Goal: Task Accomplishment & Management: Complete application form

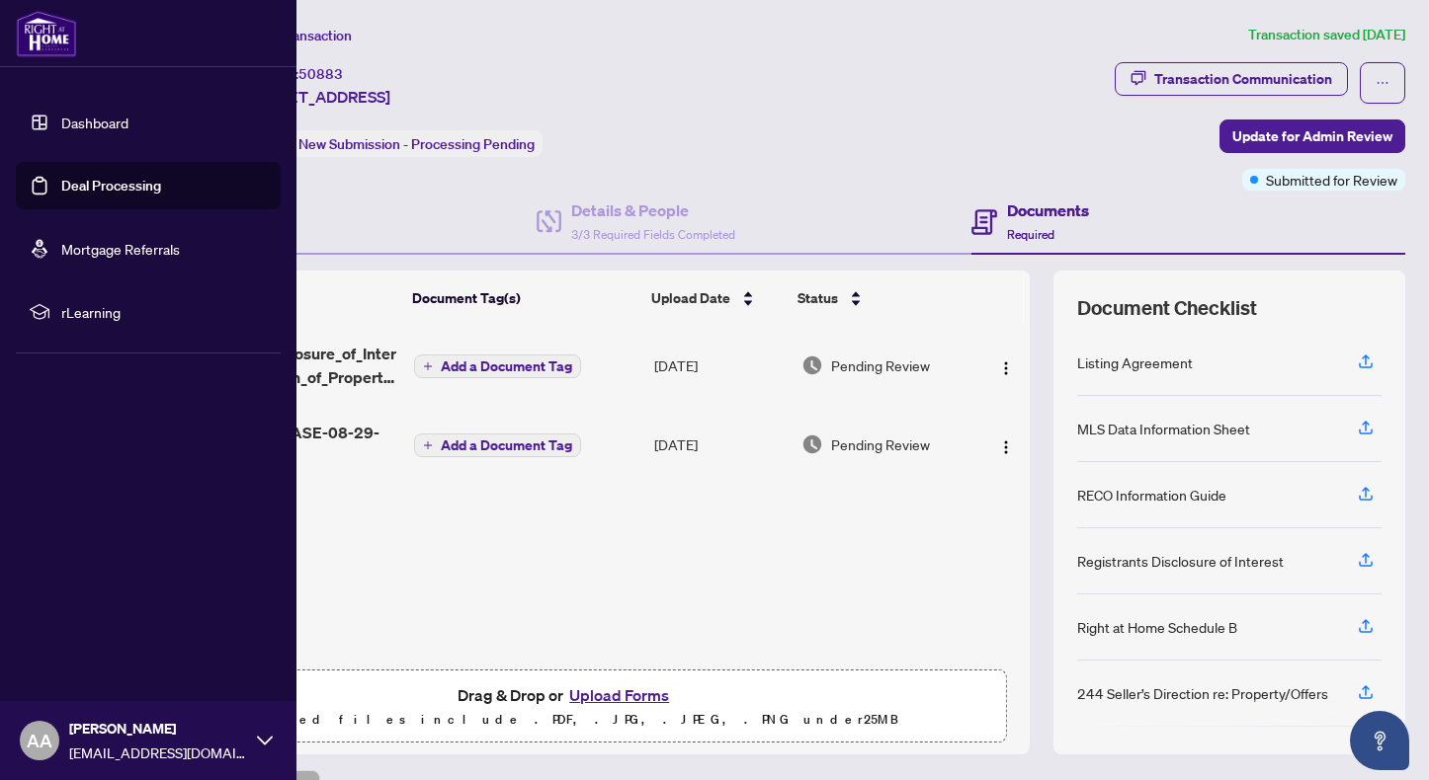
click at [61, 195] on link "Deal Processing" at bounding box center [111, 186] width 100 height 18
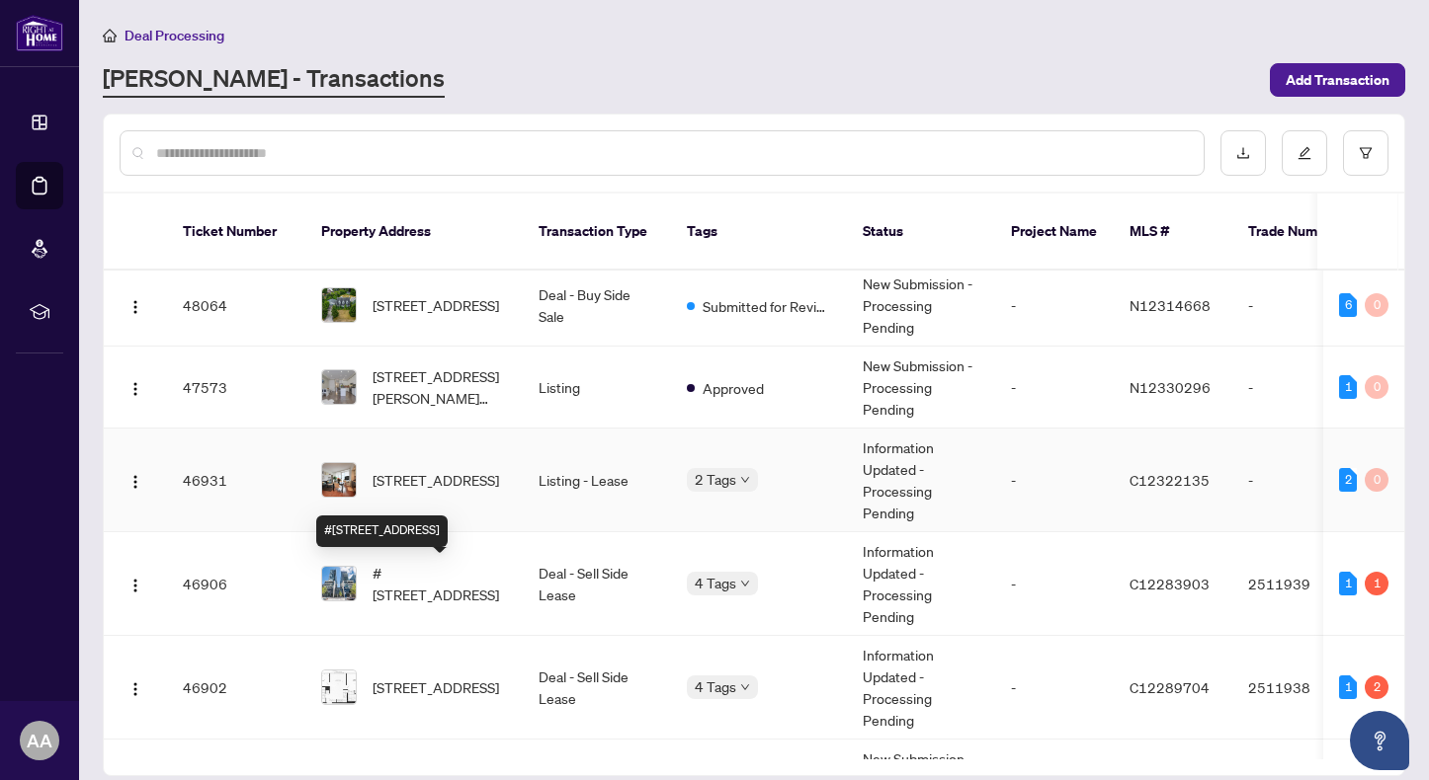
scroll to position [329, 0]
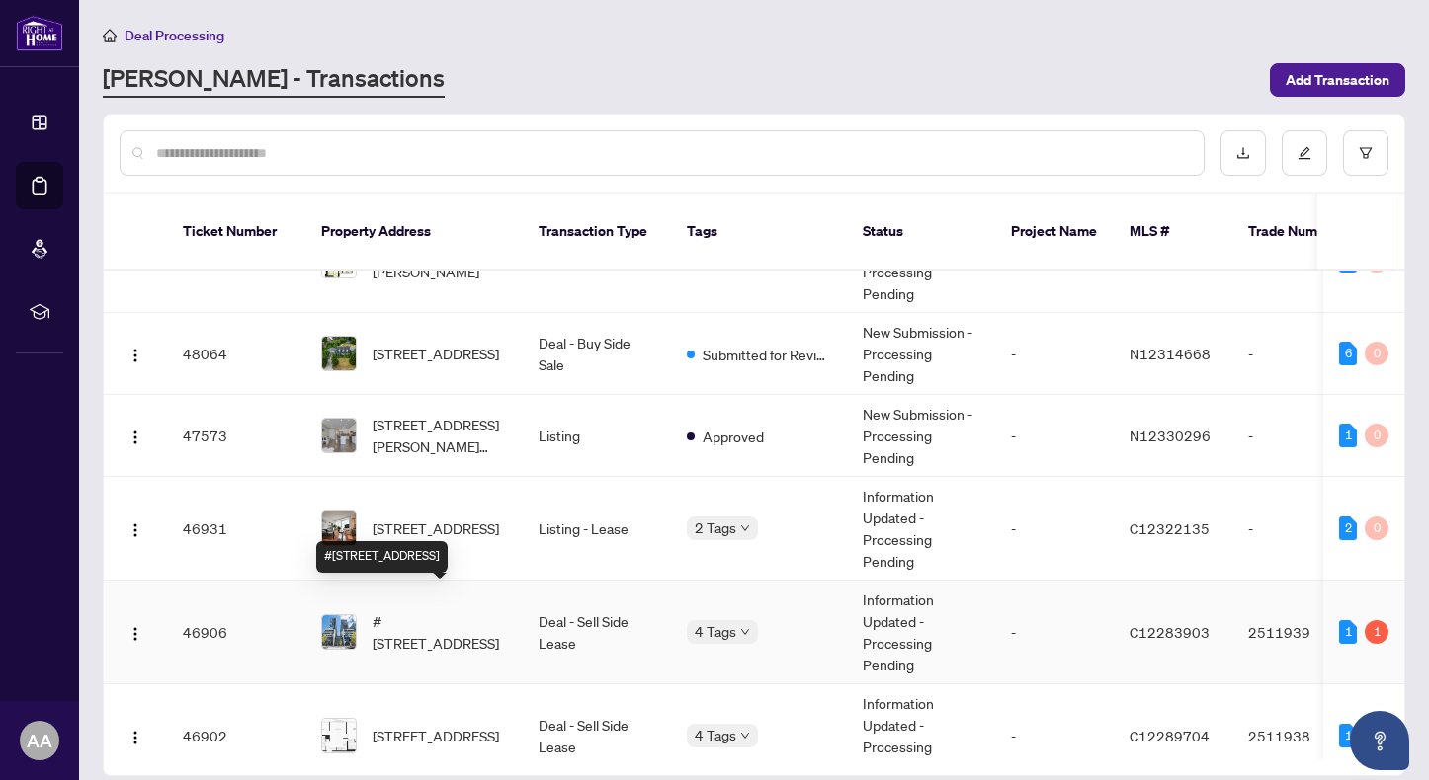
click at [452, 616] on span "#[STREET_ADDRESS]" at bounding box center [439, 632] width 134 height 43
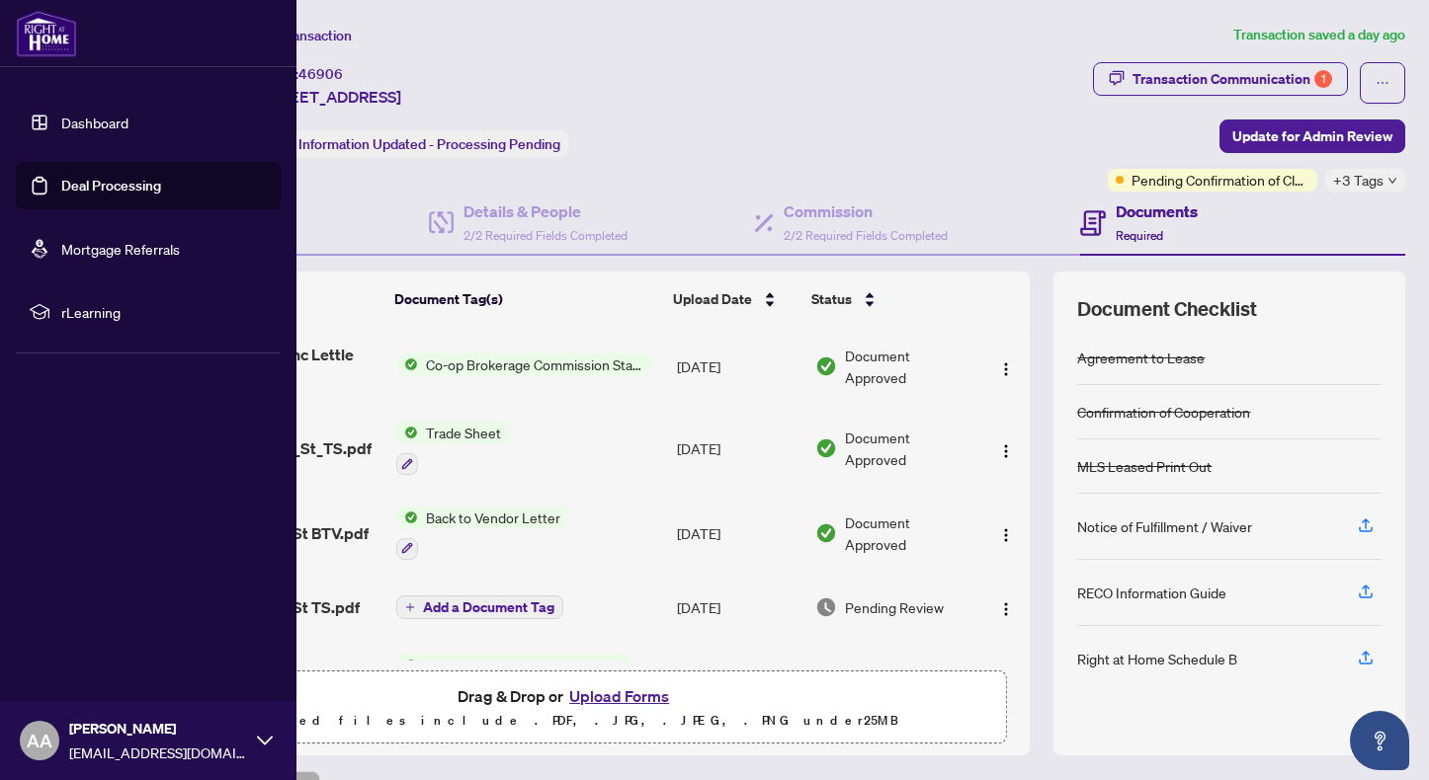
click at [137, 185] on link "Deal Processing" at bounding box center [111, 186] width 100 height 18
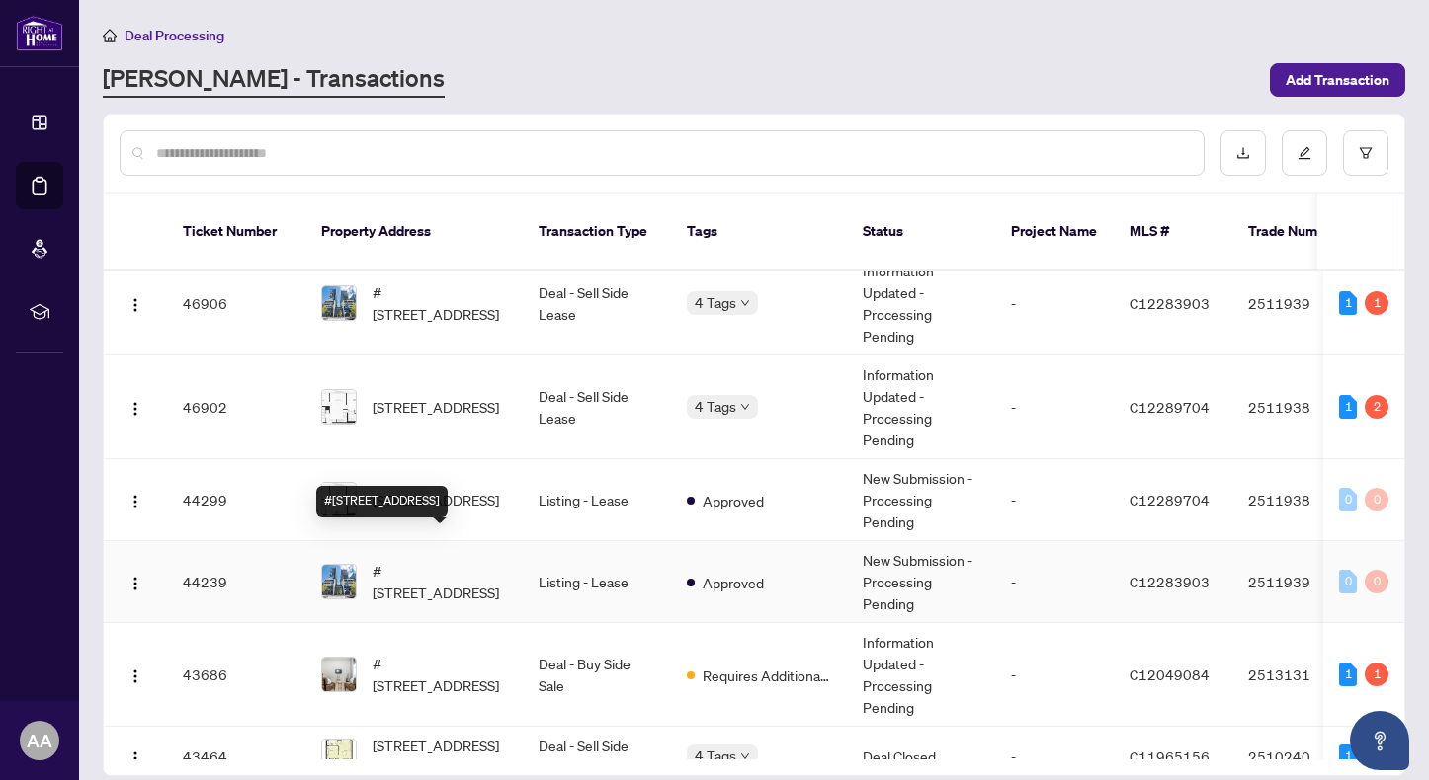
scroll to position [823, 0]
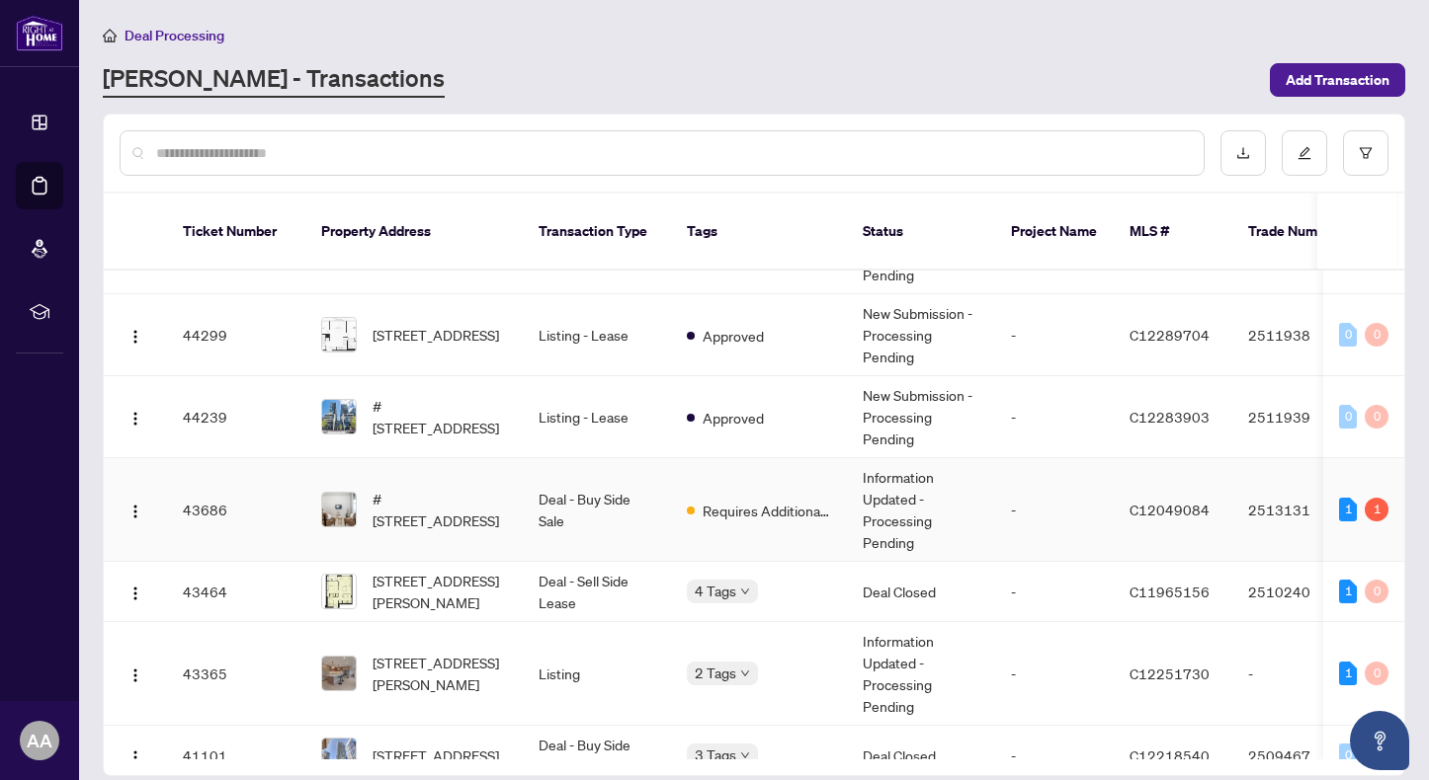
click at [644, 477] on td "Deal - Buy Side Sale" at bounding box center [597, 510] width 148 height 104
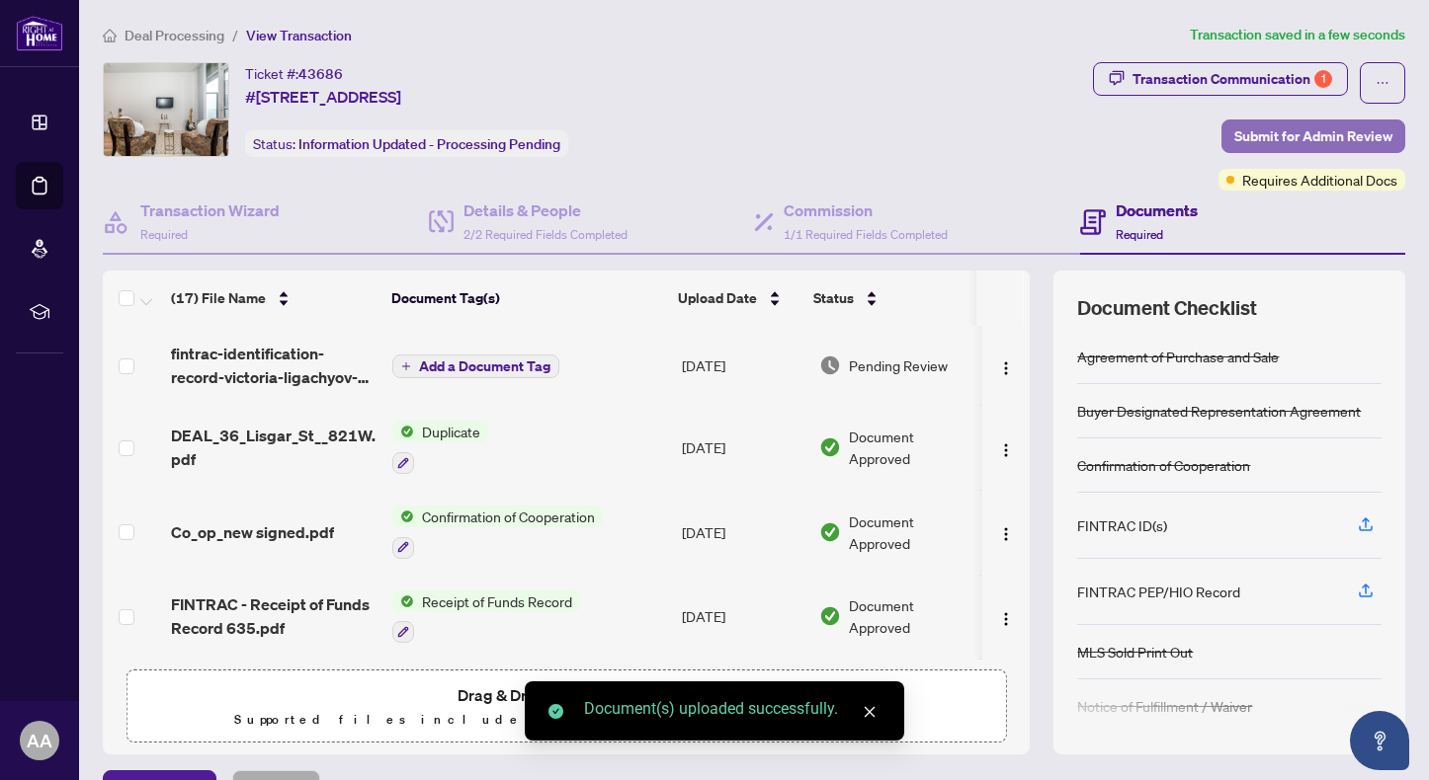
click at [1306, 135] on span "Submit for Admin Review" at bounding box center [1313, 137] width 158 height 32
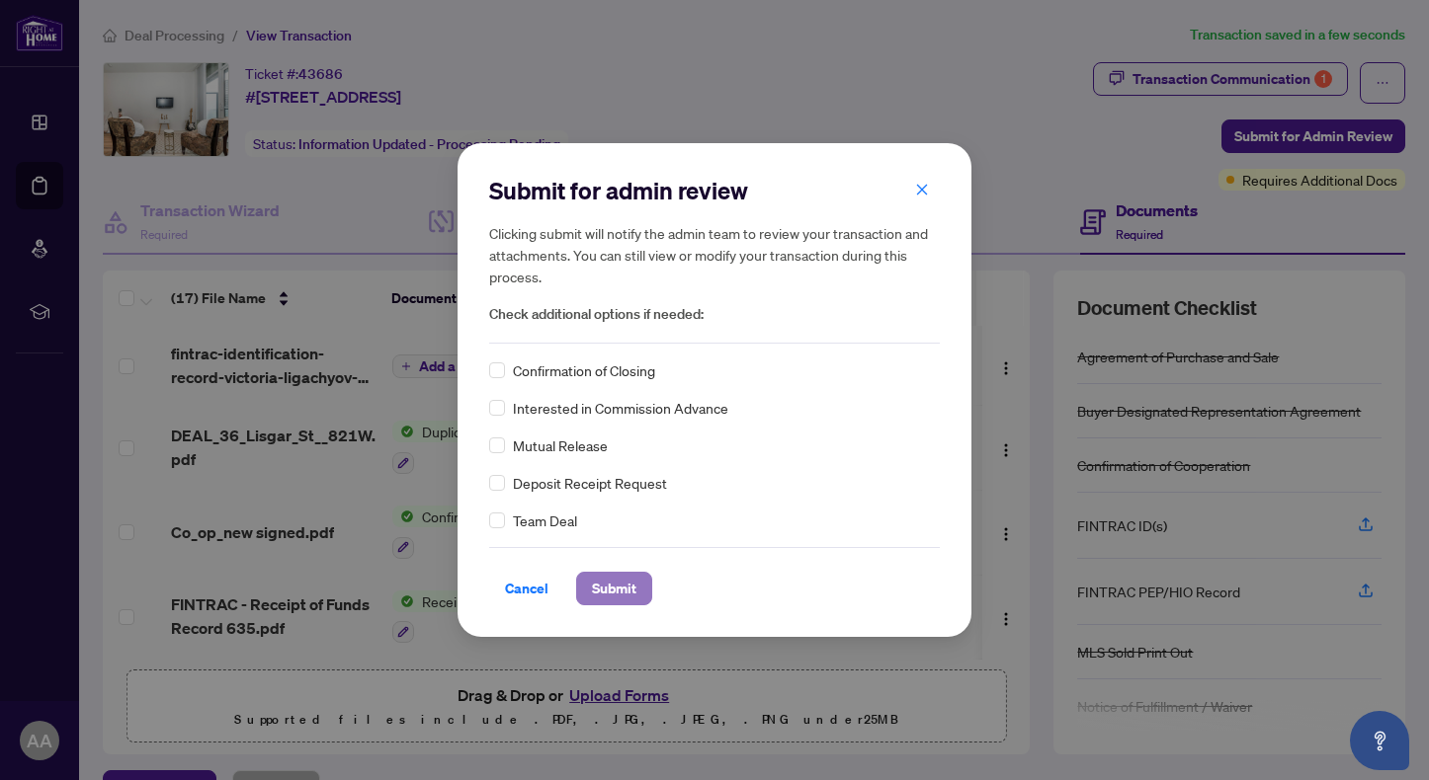
click at [607, 581] on span "Submit" at bounding box center [614, 589] width 44 height 32
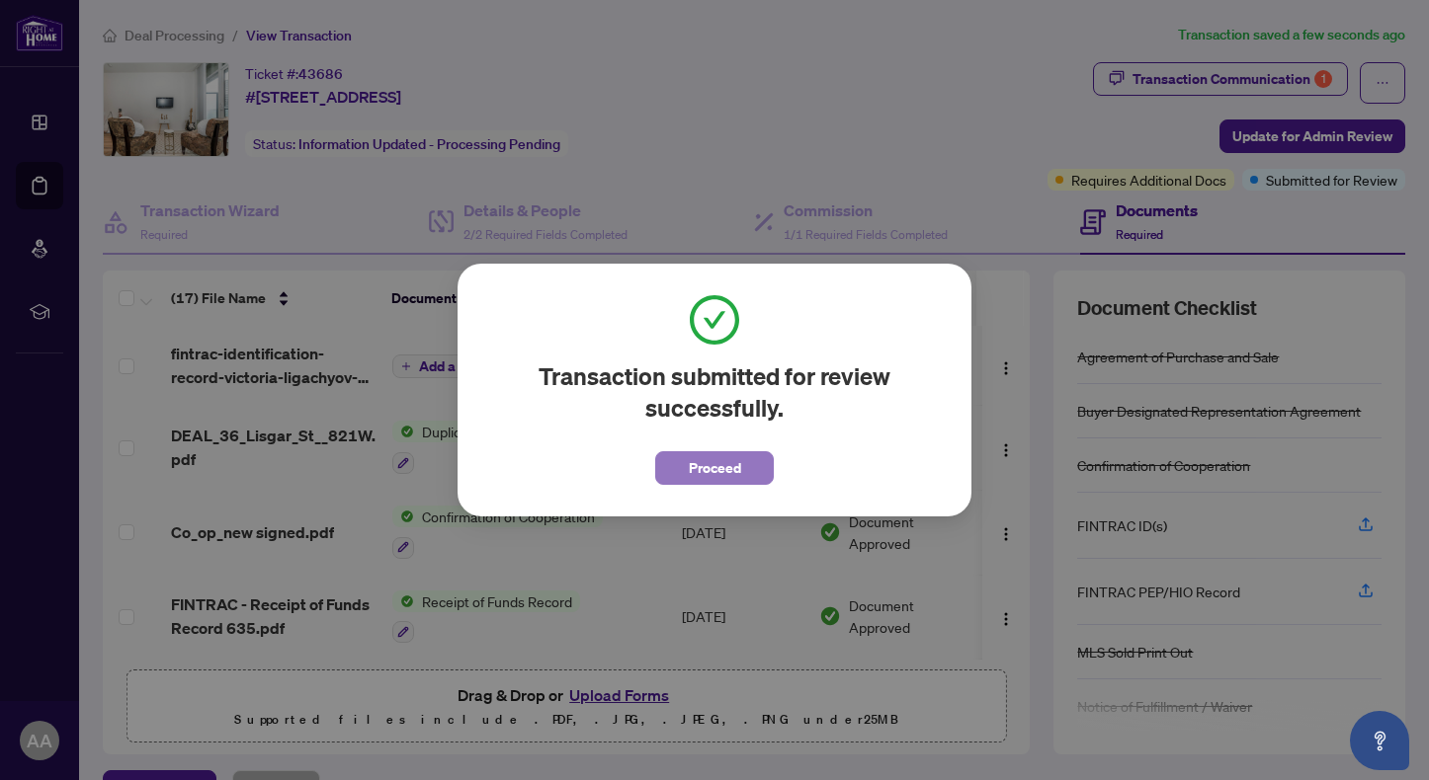
click at [748, 470] on button "Proceed" at bounding box center [714, 468] width 119 height 34
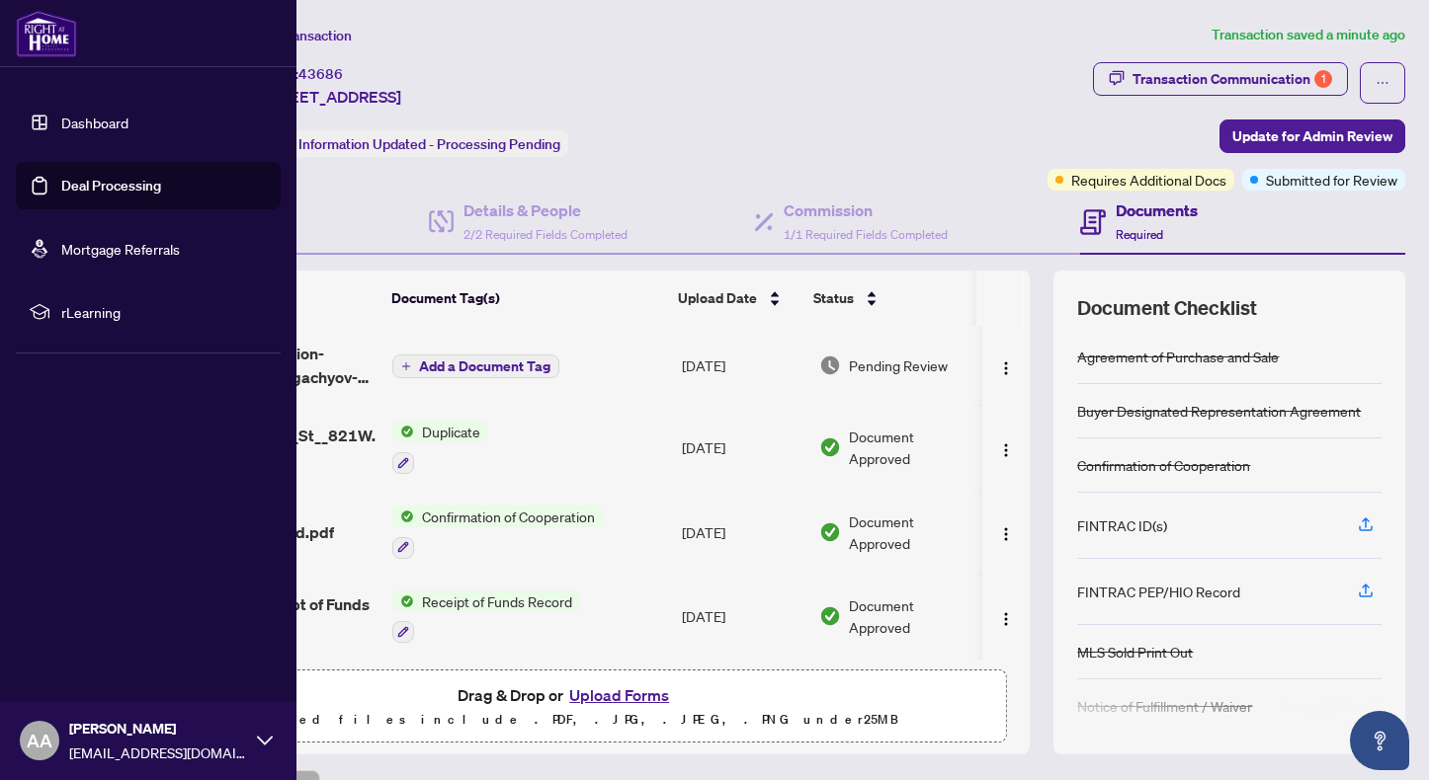
click at [61, 182] on link "Deal Processing" at bounding box center [111, 186] width 100 height 18
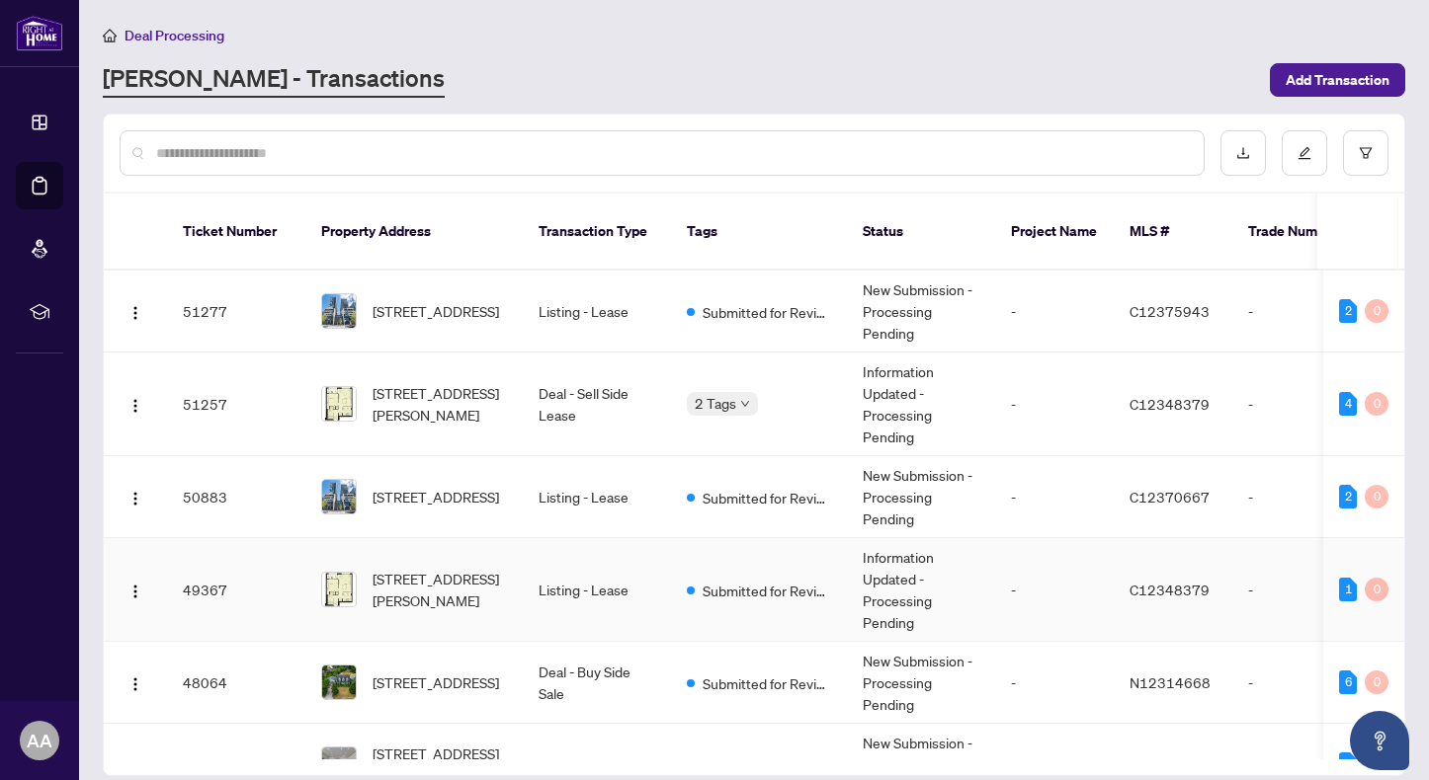
scroll to position [164, 0]
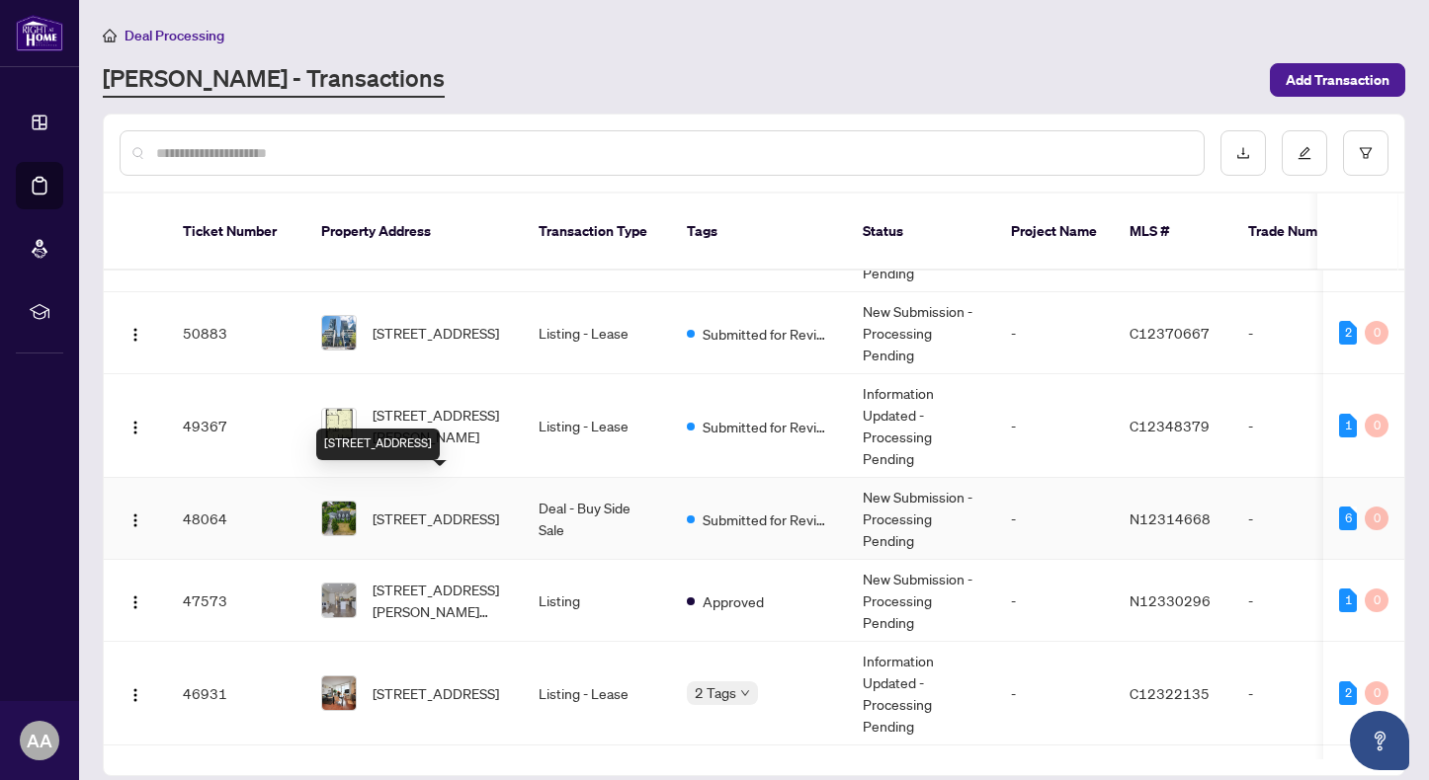
click at [470, 508] on span "[STREET_ADDRESS]" at bounding box center [435, 519] width 126 height 22
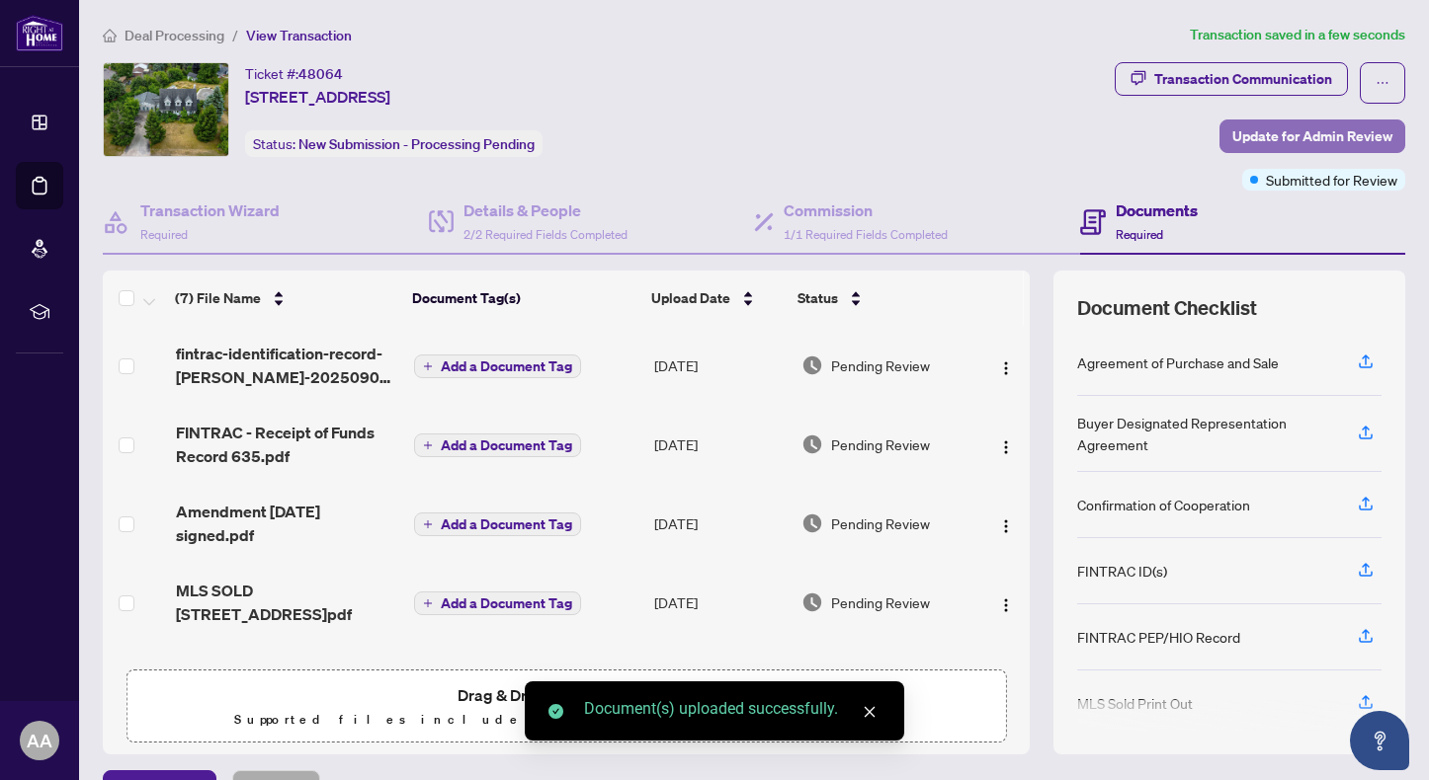
click at [1296, 133] on span "Update for Admin Review" at bounding box center [1312, 137] width 160 height 32
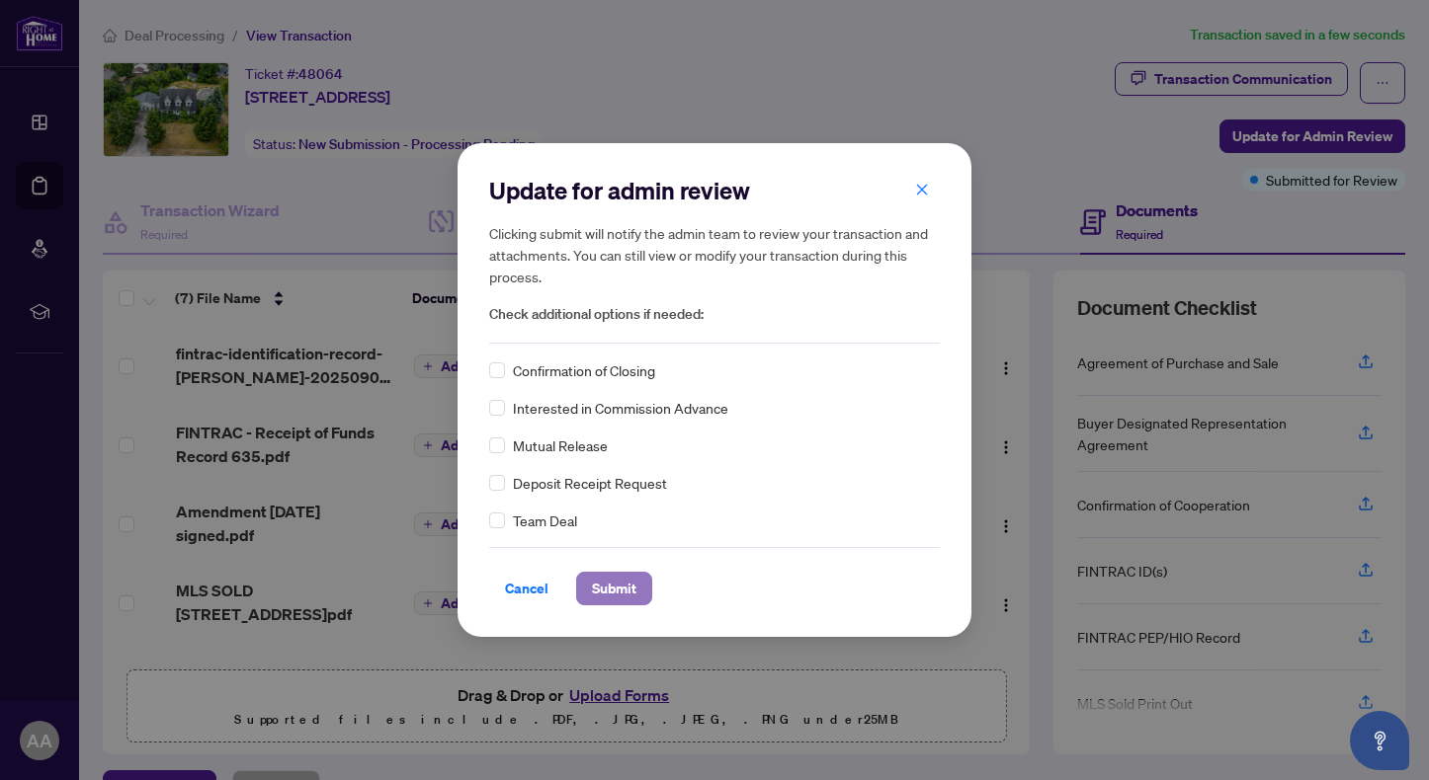
click at [623, 591] on span "Submit" at bounding box center [614, 589] width 44 height 32
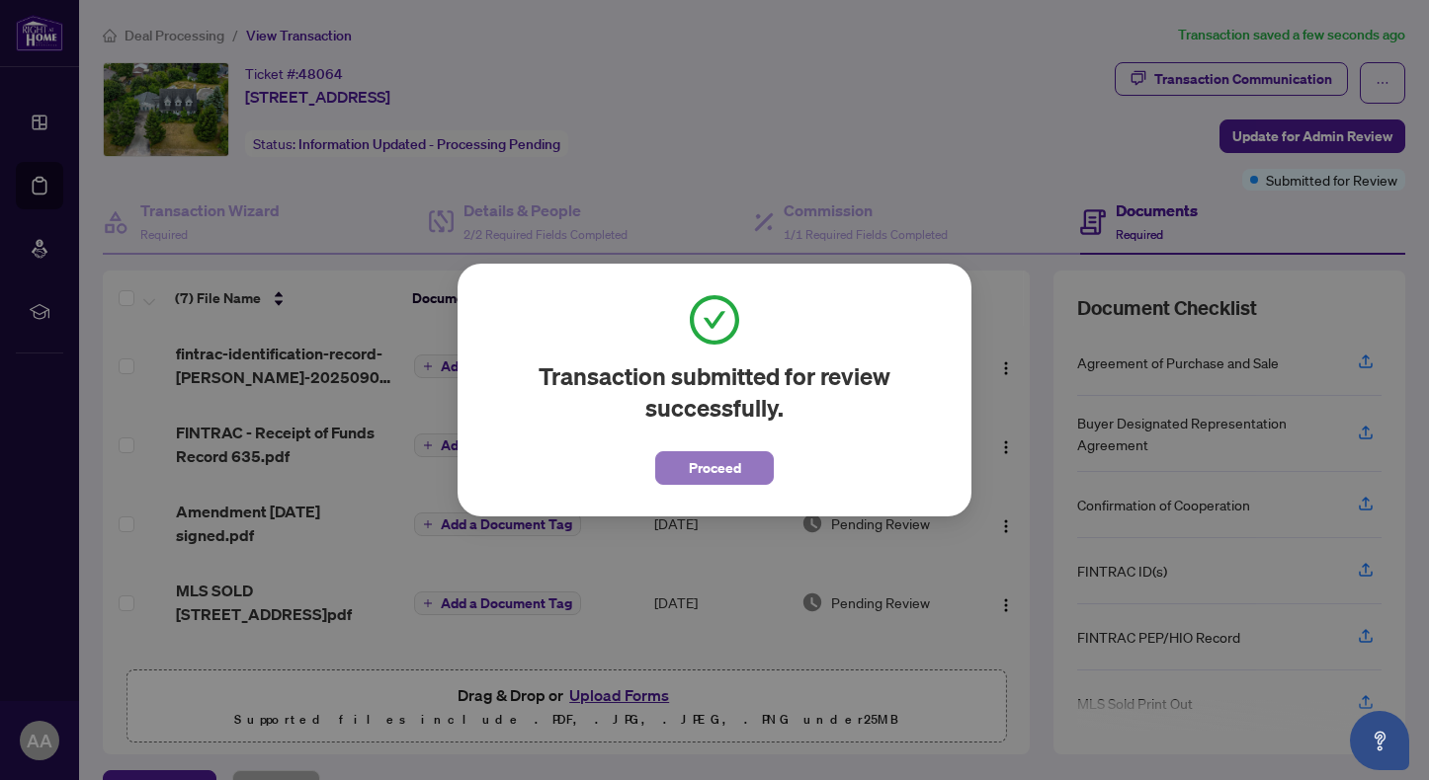
click at [703, 469] on span "Proceed" at bounding box center [715, 468] width 52 height 32
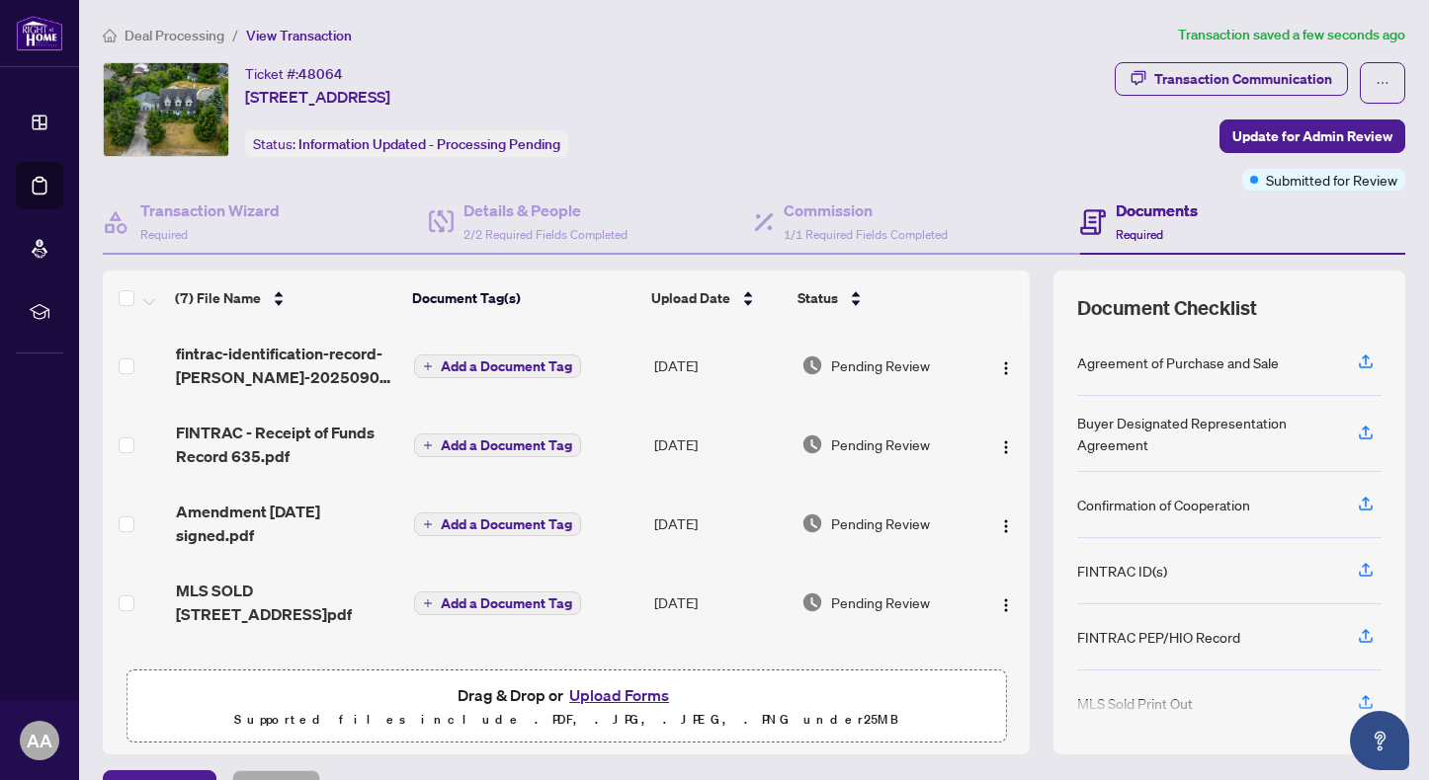
click at [990, 126] on div "Ticket #: 48064 [STREET_ADDRESS] Status: Information Updated - Processing Pendi…" at bounding box center [605, 109] width 1004 height 95
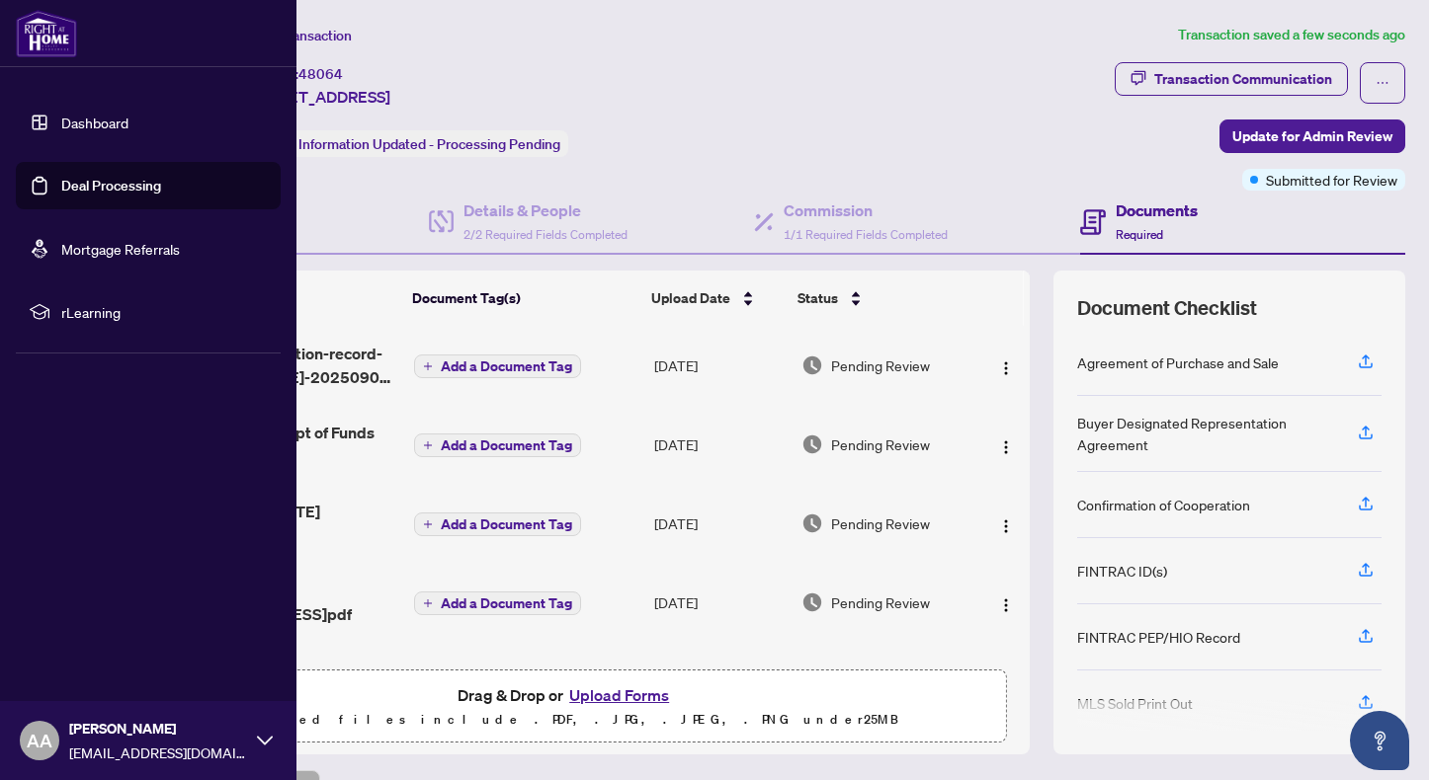
click at [133, 184] on link "Deal Processing" at bounding box center [111, 186] width 100 height 18
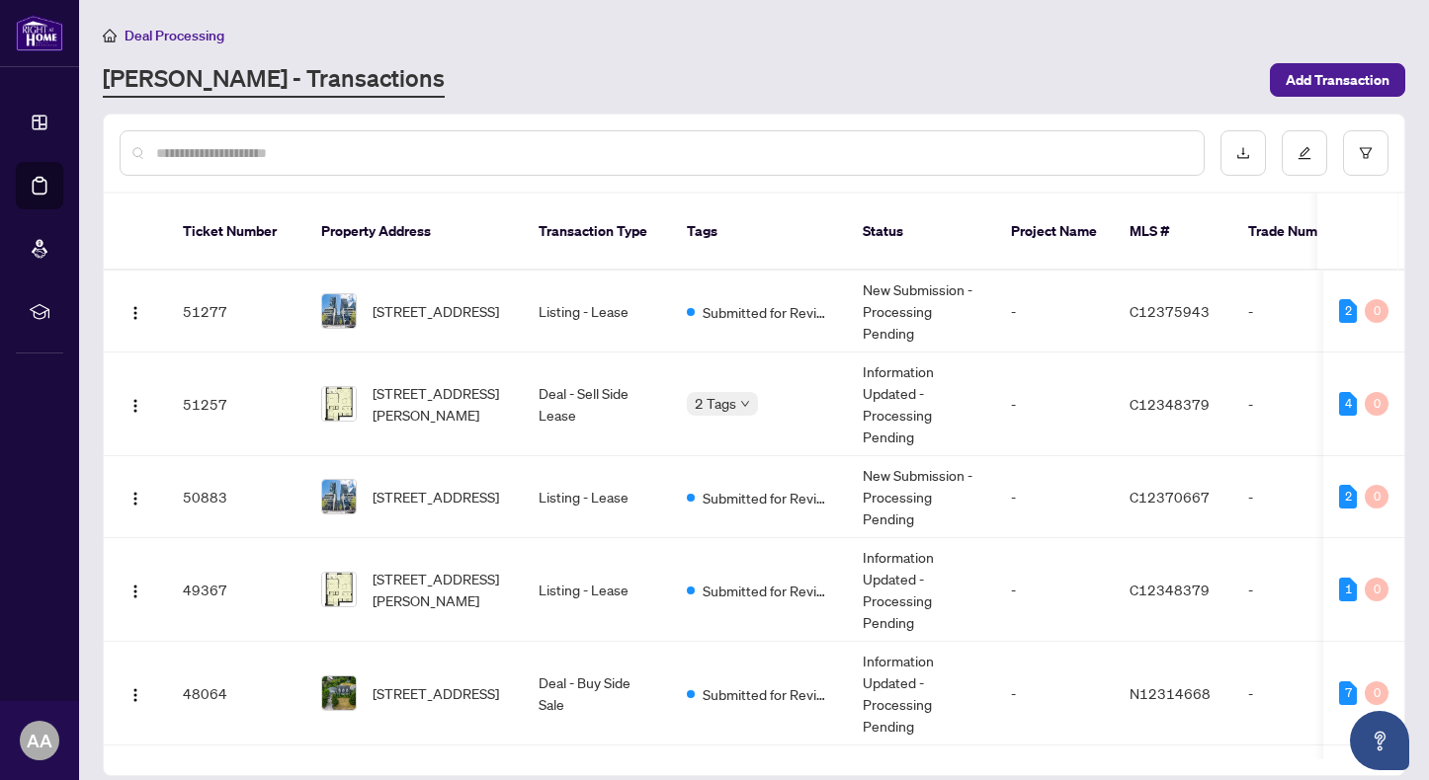
click at [944, 94] on div "[PERSON_NAME] - Transactions" at bounding box center [680, 80] width 1155 height 36
